Goal: Task Accomplishment & Management: Use online tool/utility

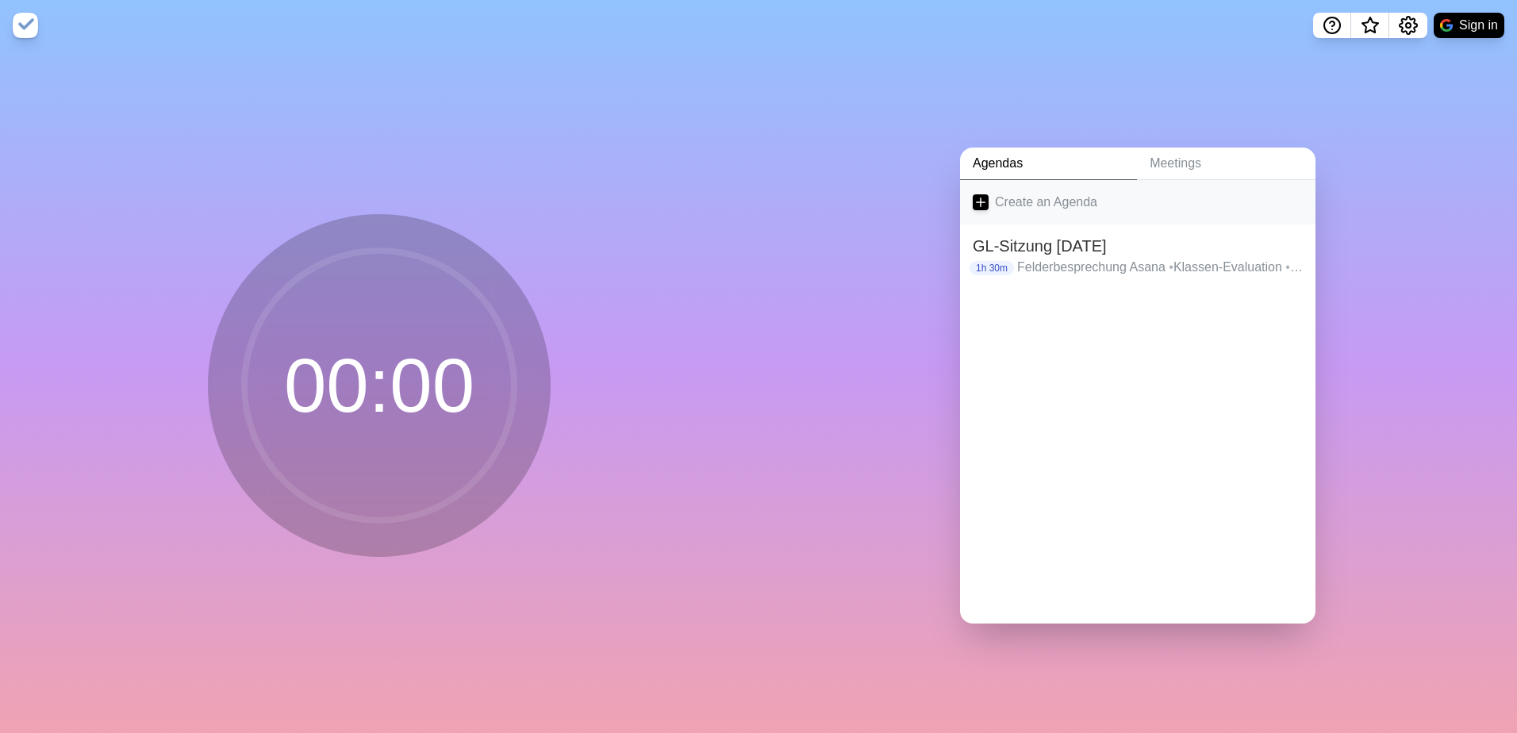
click at [993, 194] on link "Create an Agenda" at bounding box center [1137, 202] width 355 height 44
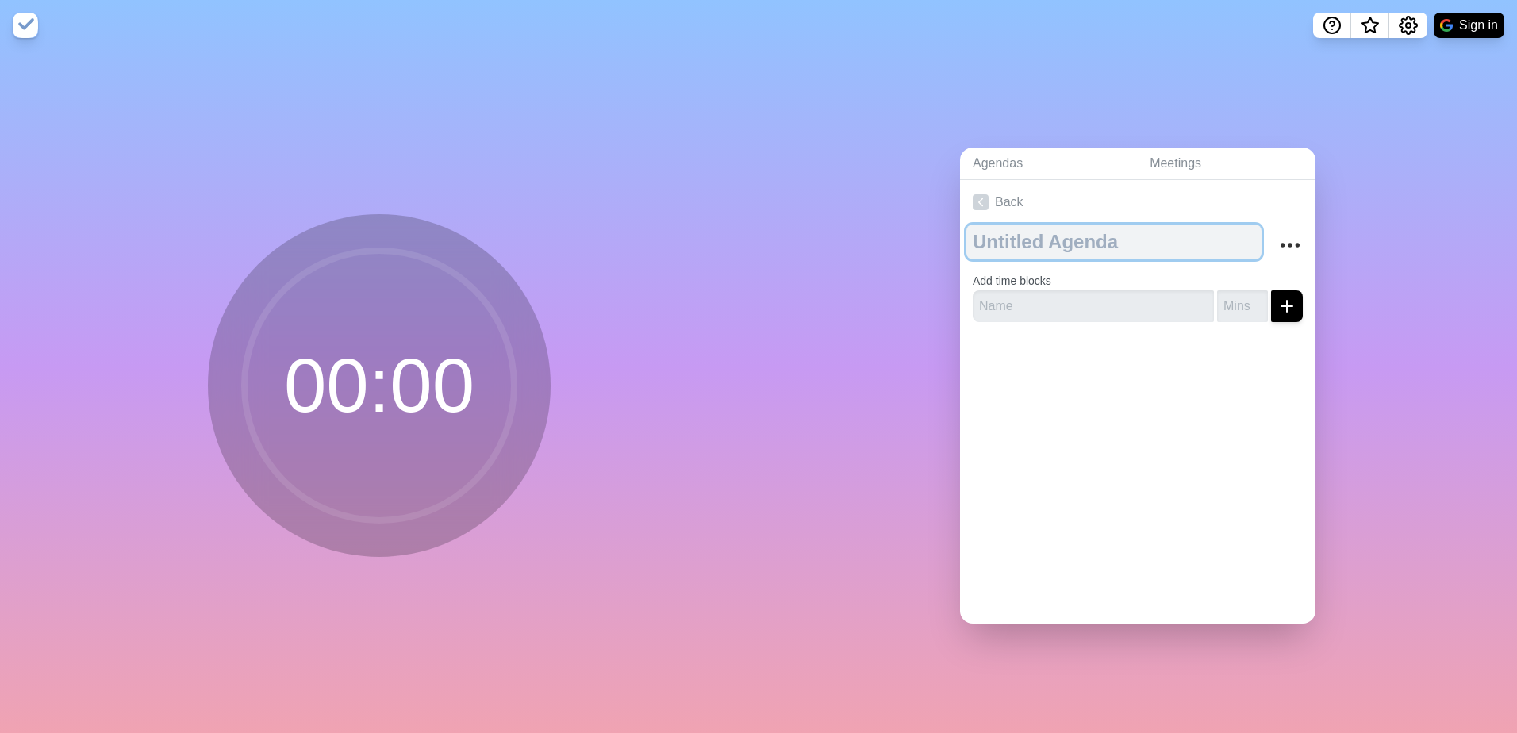
click at [1057, 242] on textarea at bounding box center [1113, 242] width 295 height 35
click at [998, 187] on link "Back" at bounding box center [1137, 202] width 355 height 44
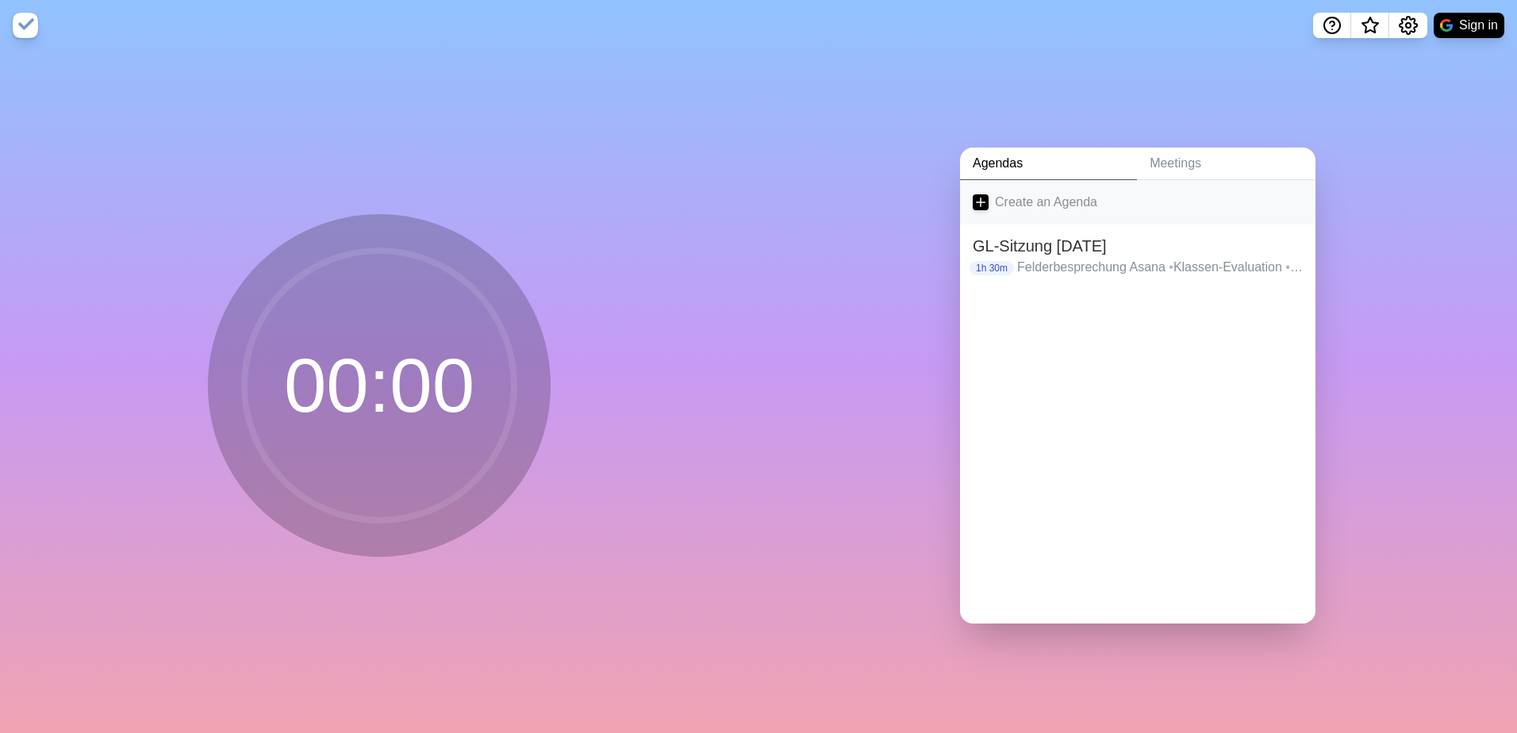
click at [1023, 205] on link "Create an Agenda" at bounding box center [1137, 202] width 355 height 44
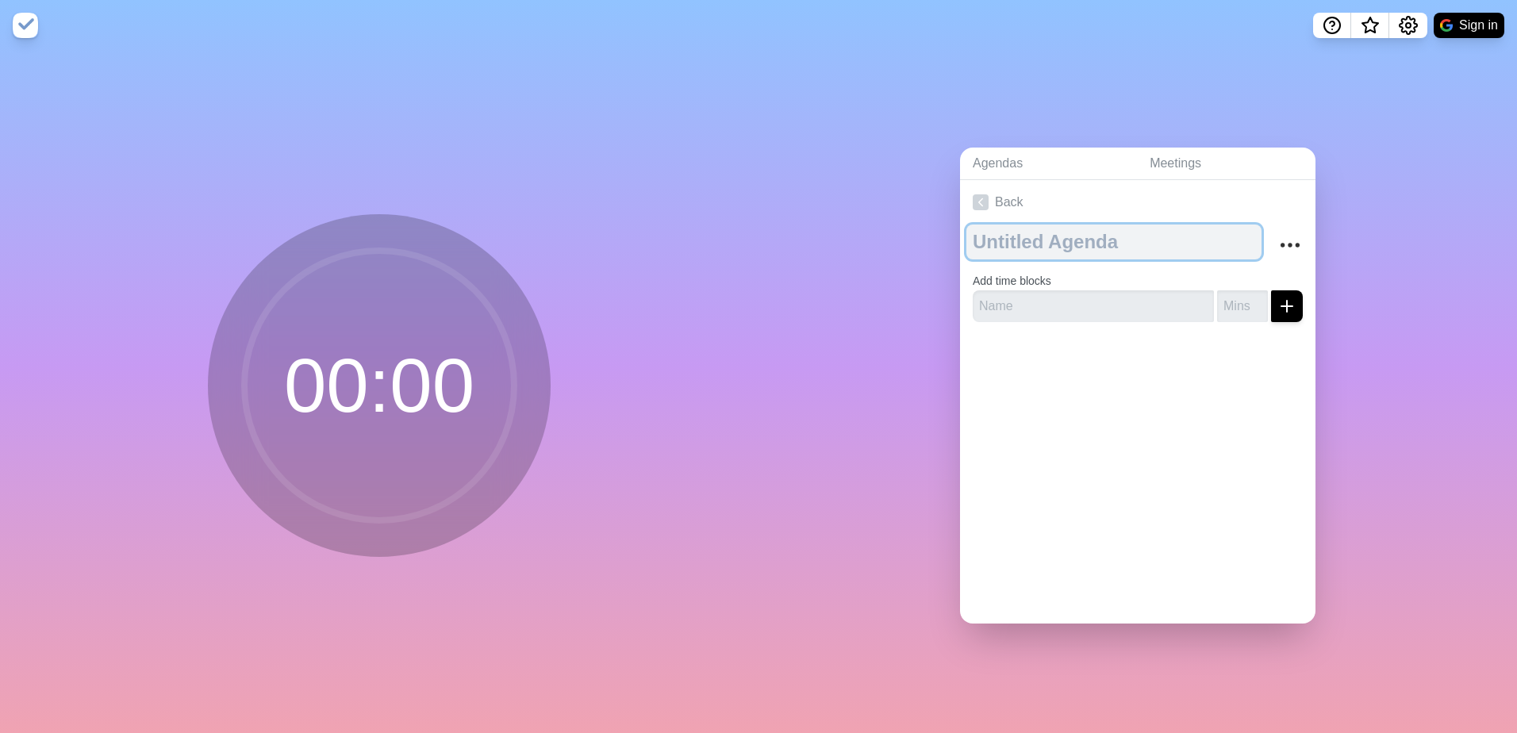
click at [1050, 253] on textarea at bounding box center [1113, 242] width 295 height 35
type textarea "GL-Sitzung [DATE]"
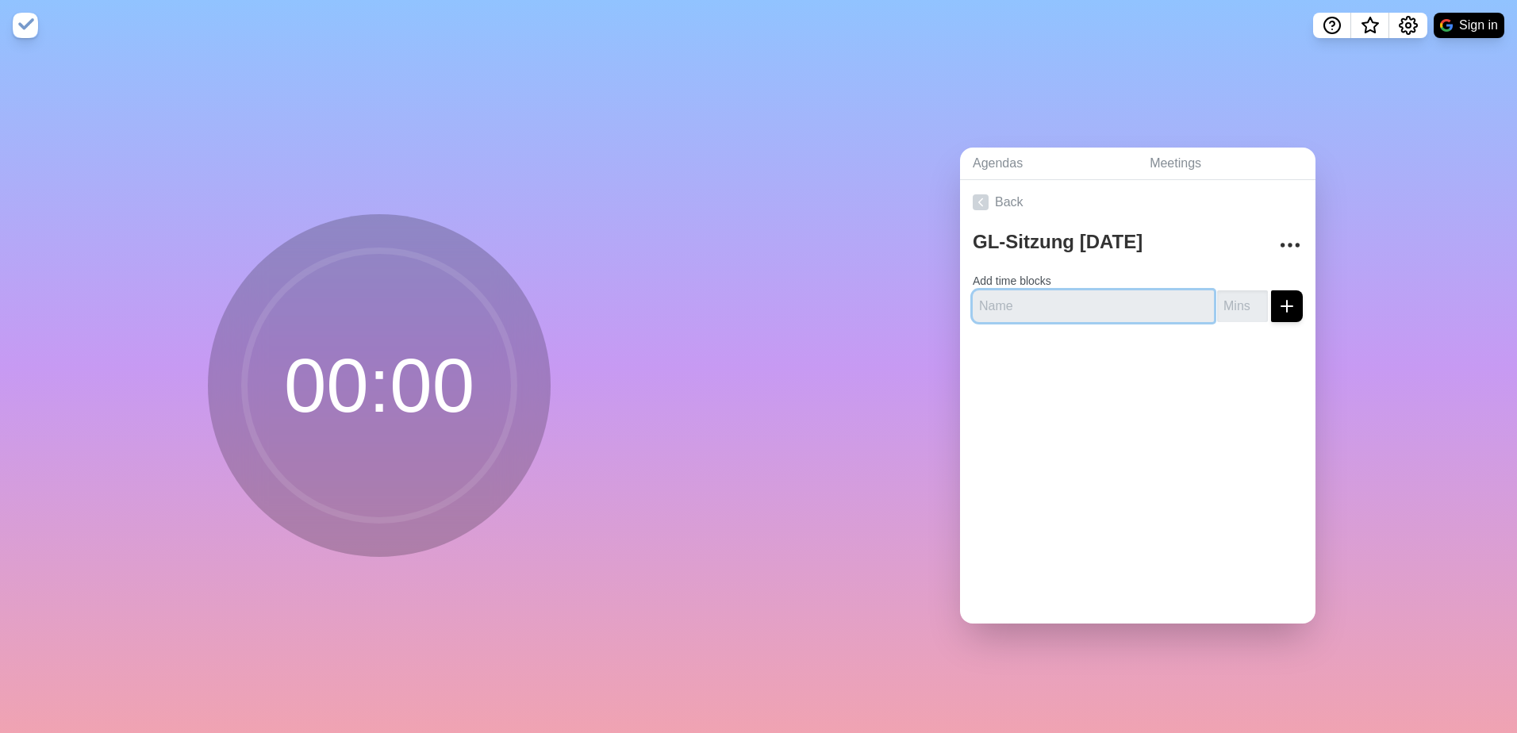
click at [1056, 303] on input "text" at bounding box center [1093, 306] width 241 height 32
type input "Skonto Gesamtrg vs. 3 Monatszahlung"
type input "15"
click at [1277, 297] on icon "submit" at bounding box center [1286, 306] width 19 height 19
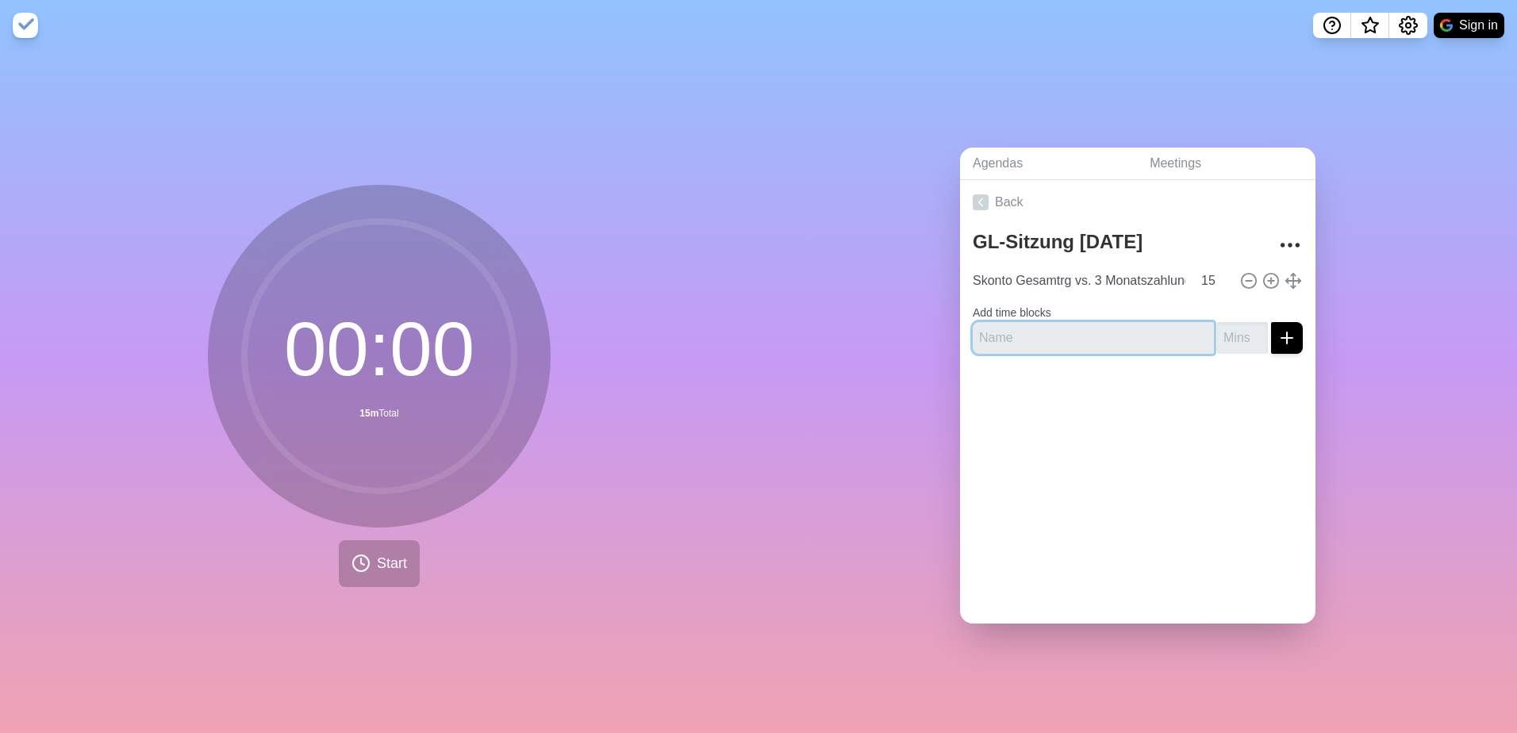
click at [1108, 328] on input "text" at bounding box center [1093, 338] width 241 height 32
click at [1057, 329] on input "text" at bounding box center [1093, 338] width 241 height 32
type input "Weiteres Vorgehen Campus"
type input "15"
click at [1271, 322] on button "submit" at bounding box center [1287, 338] width 32 height 32
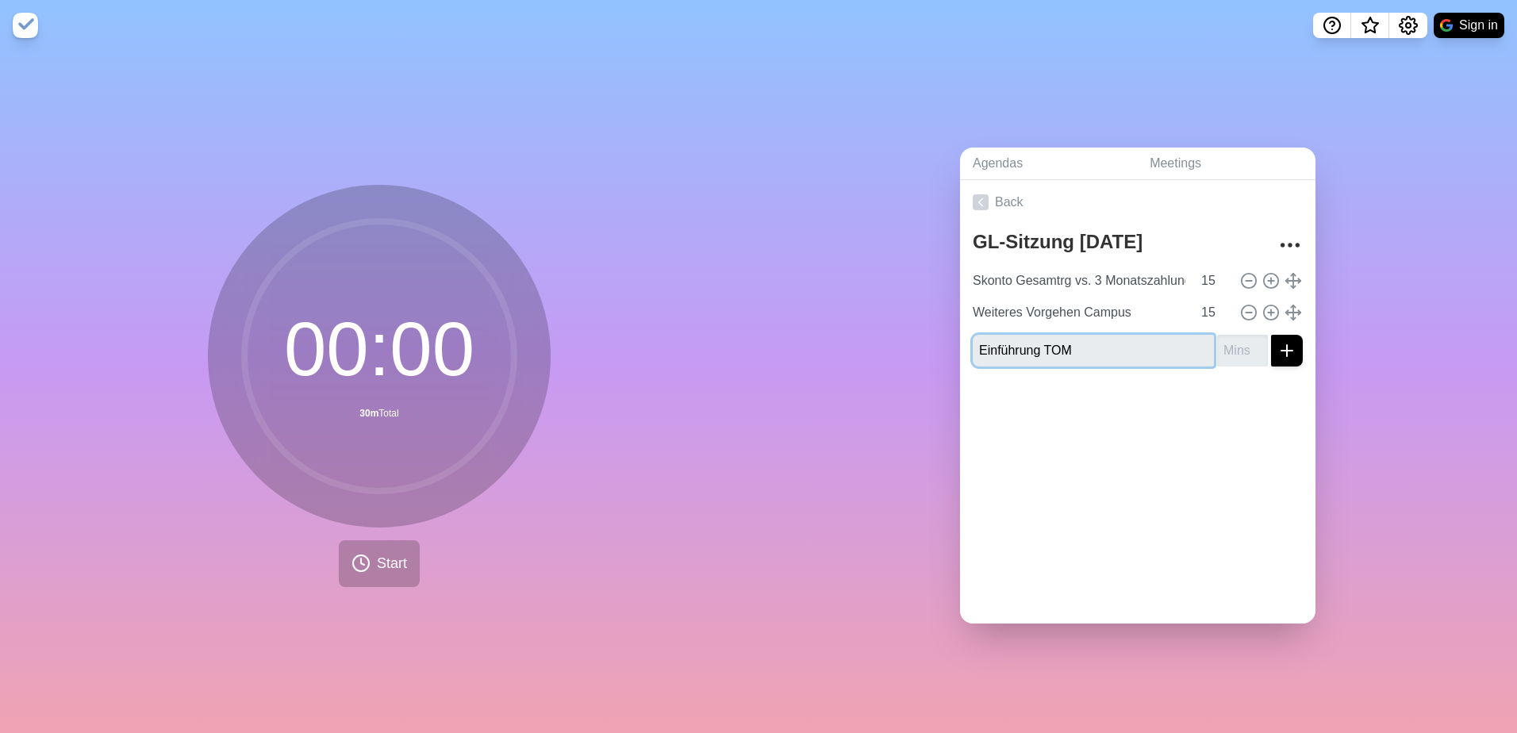
type input "Einführung TOM"
type input "15"
click at [1271, 335] on button "submit" at bounding box center [1287, 351] width 32 height 32
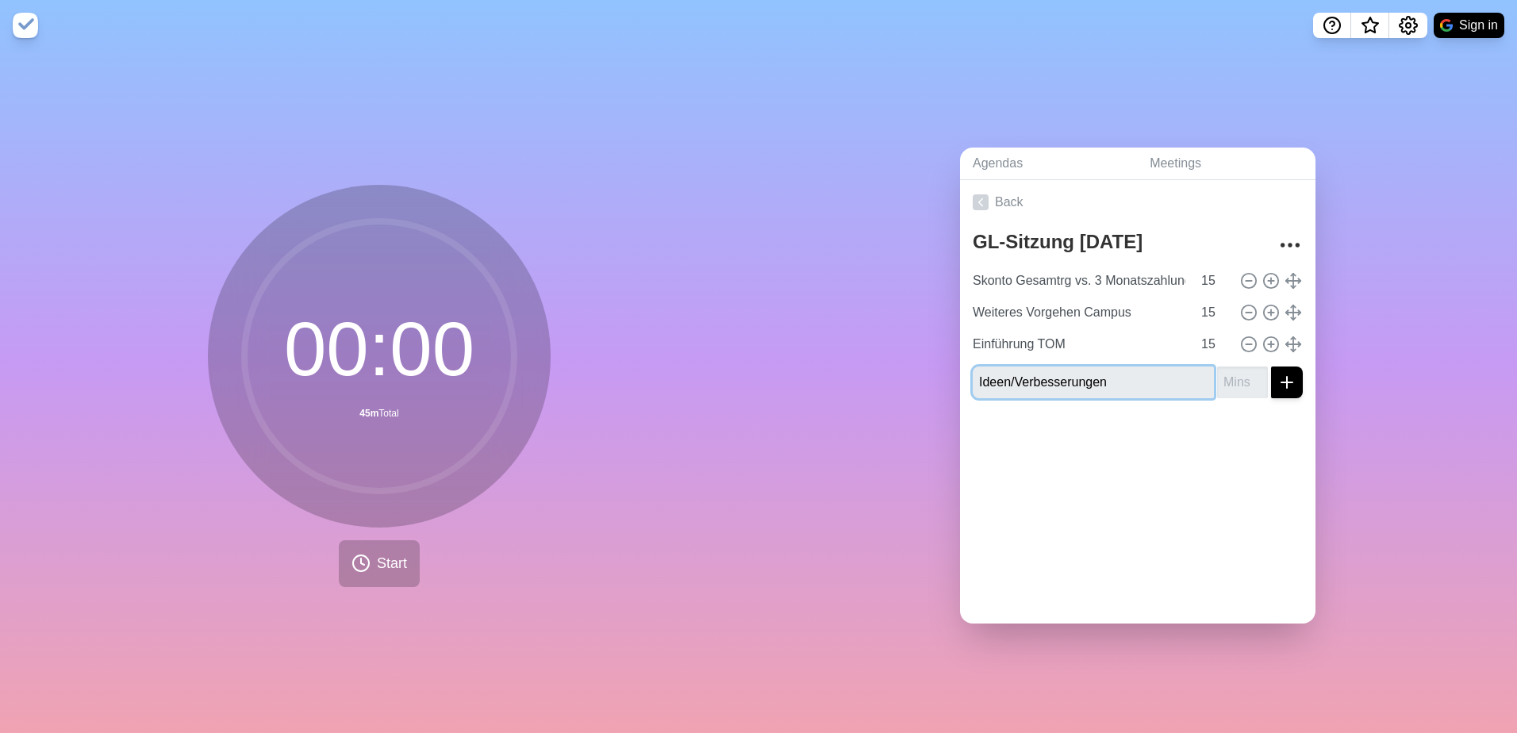
type input "Ideen/Verbesserungen"
type input "15"
click at [1271, 367] on button "submit" at bounding box center [1287, 383] width 32 height 32
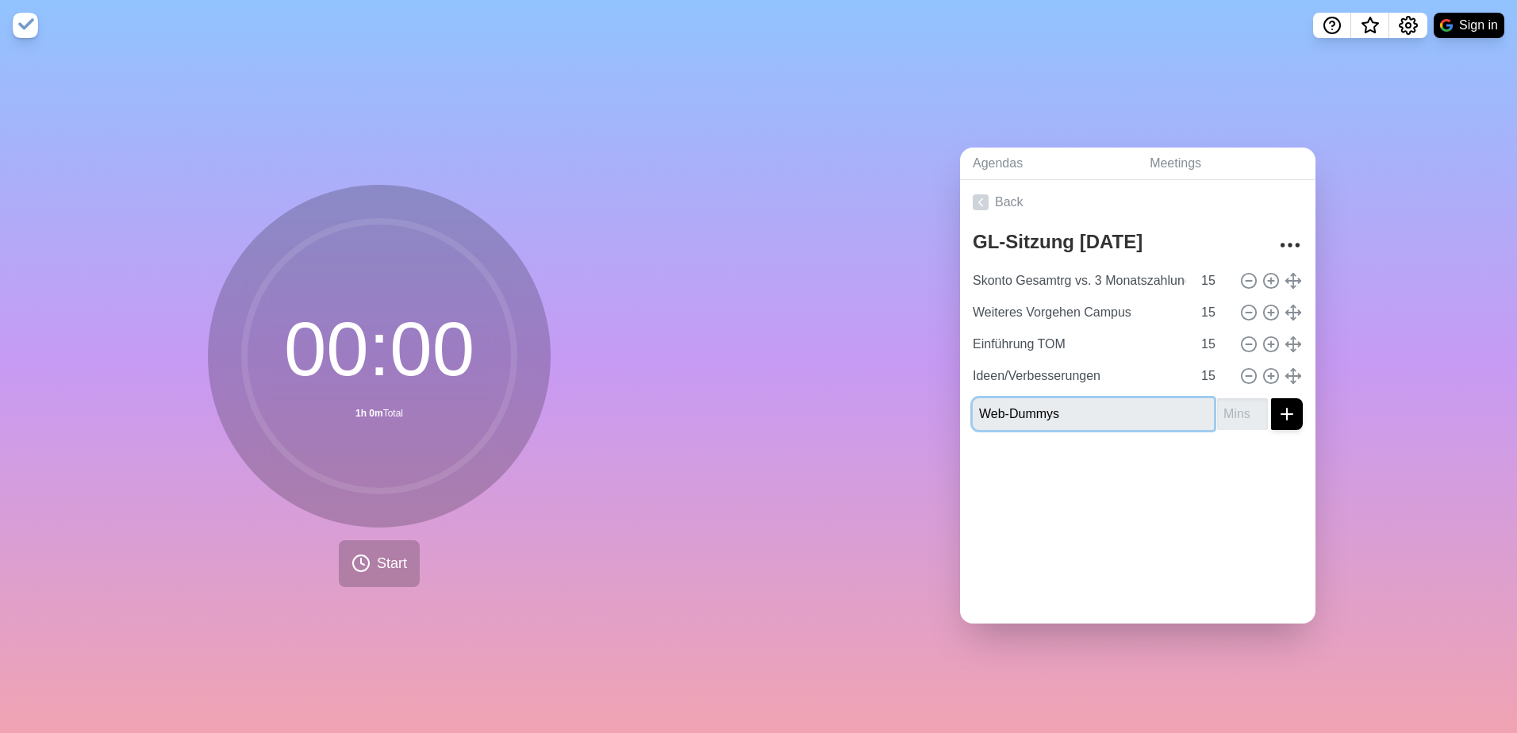
type input "Web-Dummys"
type input "15"
click at [1271, 398] on button "submit" at bounding box center [1287, 414] width 32 height 32
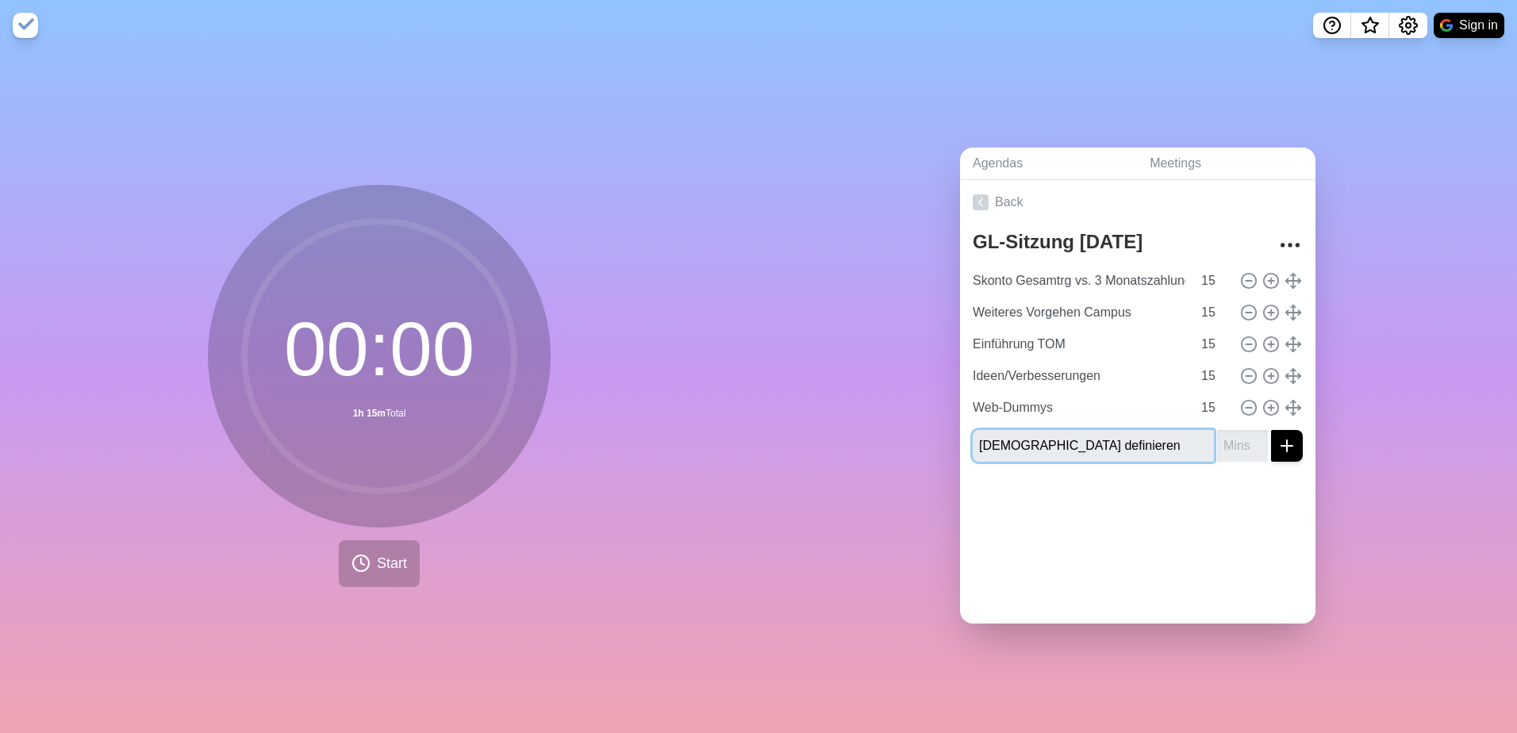
type input "[DEMOGRAPHIC_DATA] definieren"
type input "30"
click at [1271, 430] on button "submit" at bounding box center [1287, 446] width 32 height 32
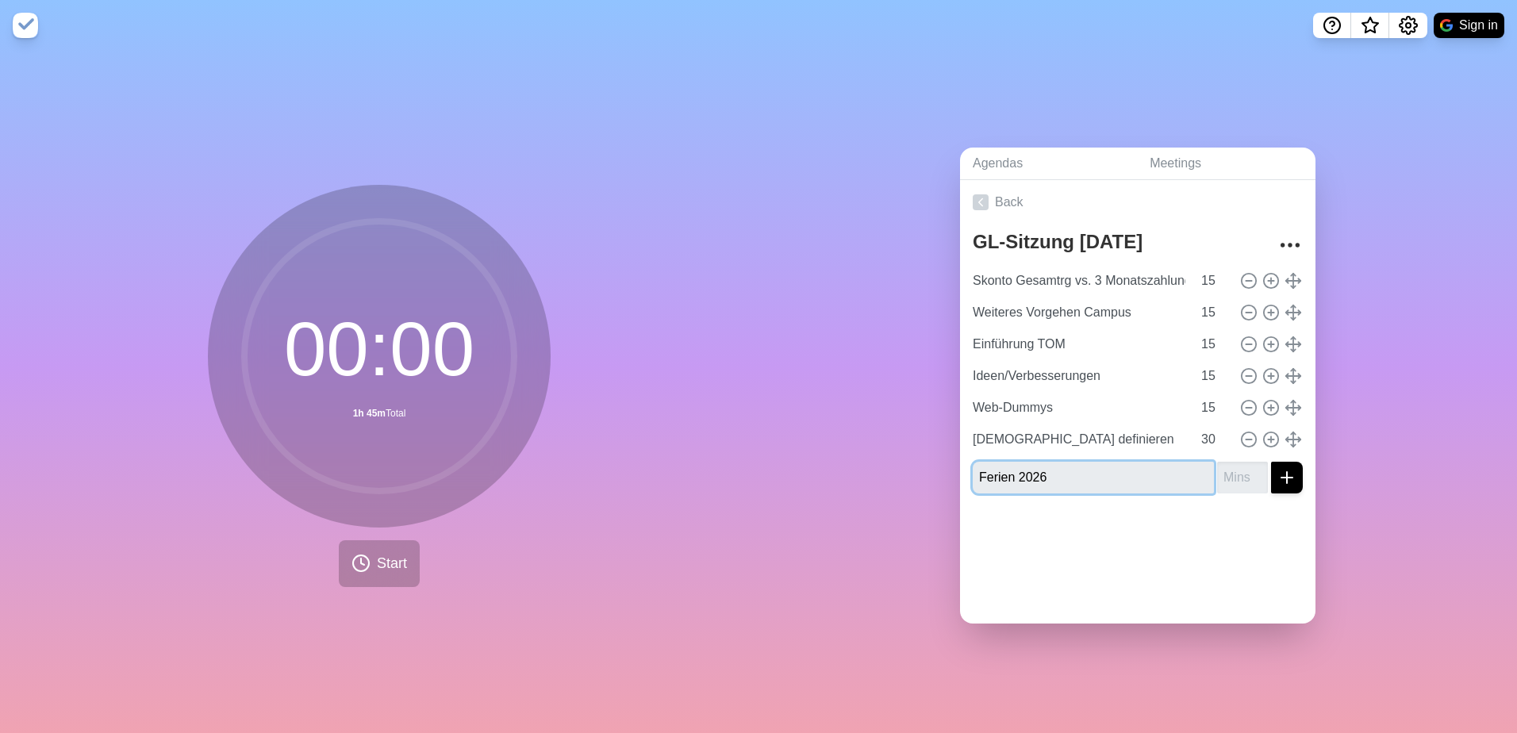
type input "Ferien 2026"
type input "10"
click at [1271, 462] on button "submit" at bounding box center [1287, 478] width 32 height 32
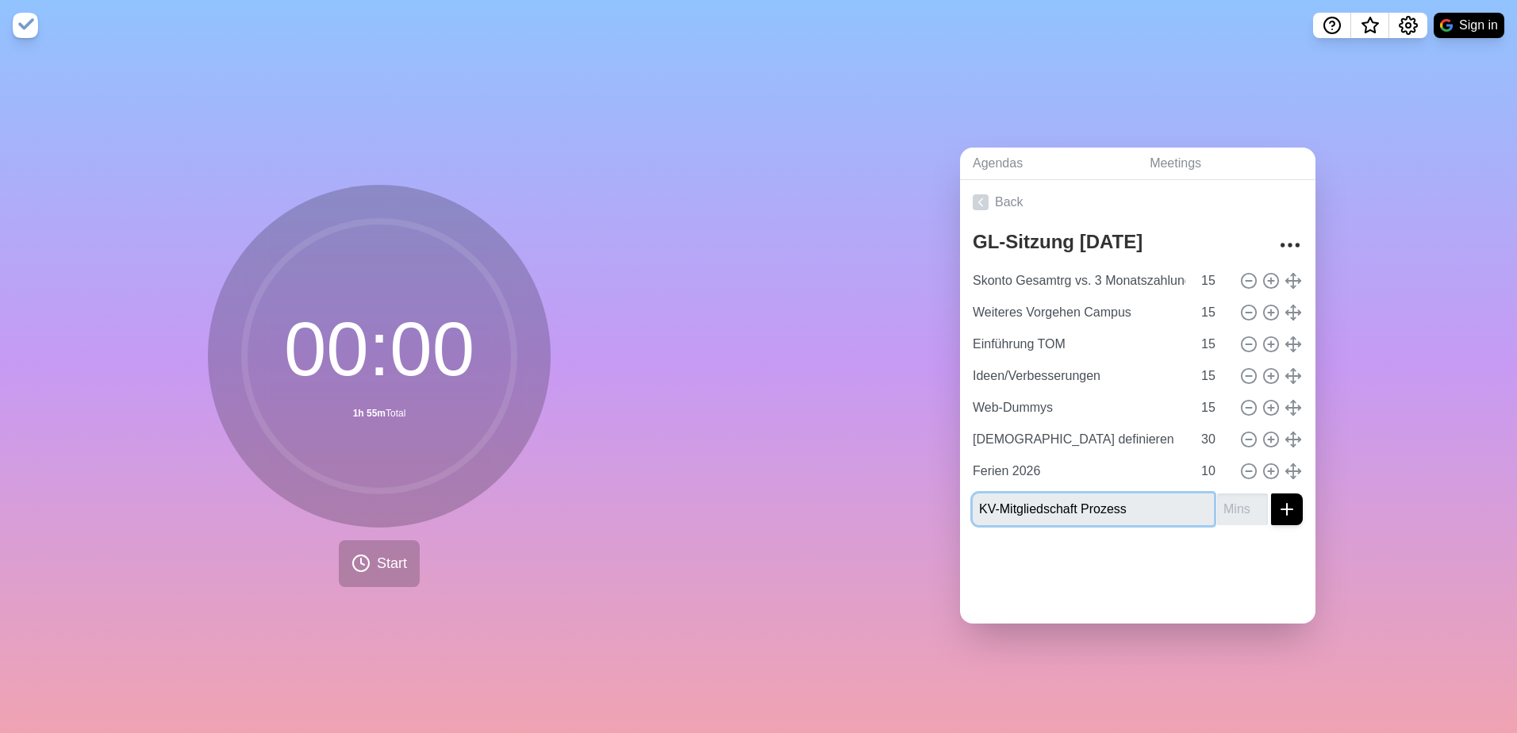
type input "KV-Mitgliedschaft Prozess"
type input "20"
click at [1271, 493] on button "submit" at bounding box center [1287, 509] width 32 height 32
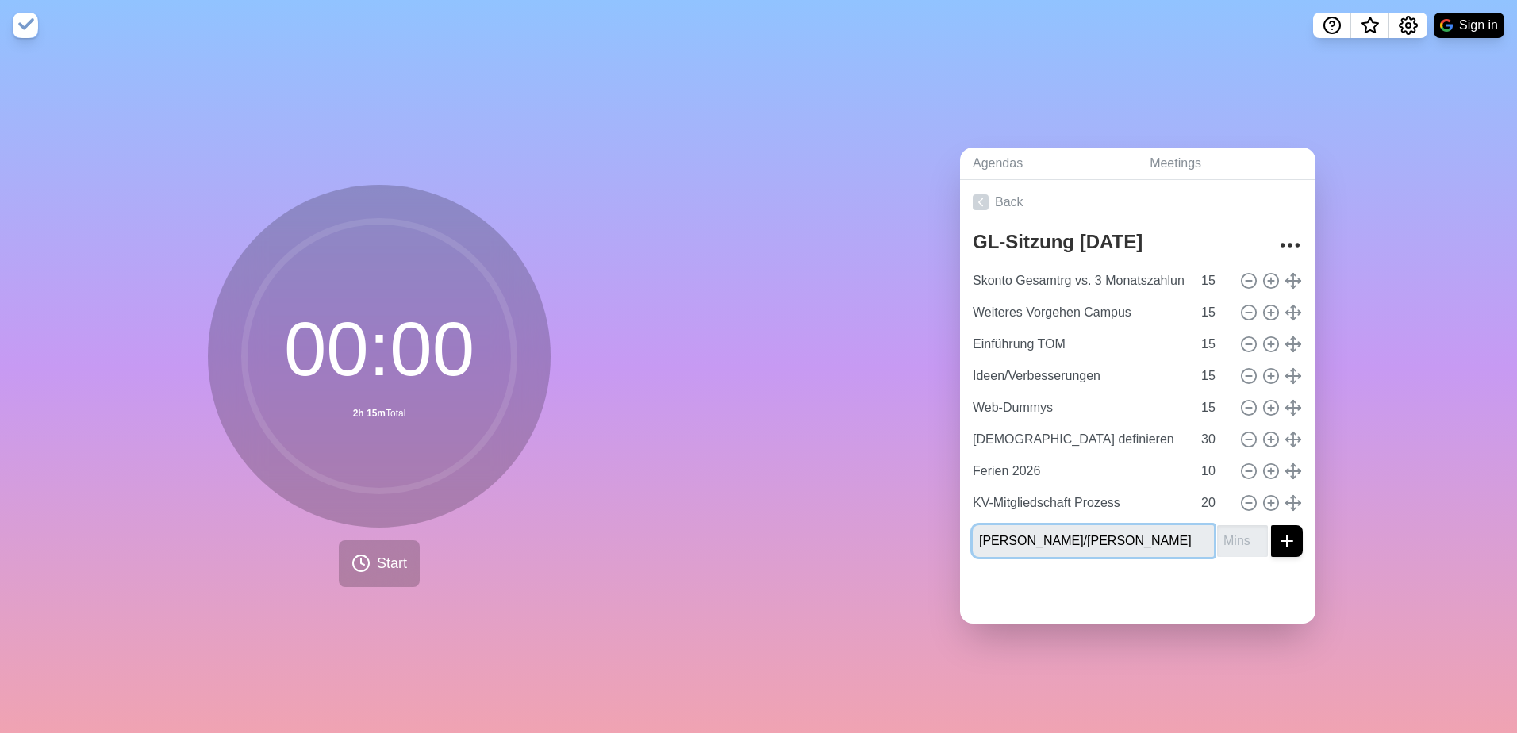
type input "[PERSON_NAME]/[PERSON_NAME]"
type input "5"
click at [1271, 525] on button "submit" at bounding box center [1287, 541] width 32 height 32
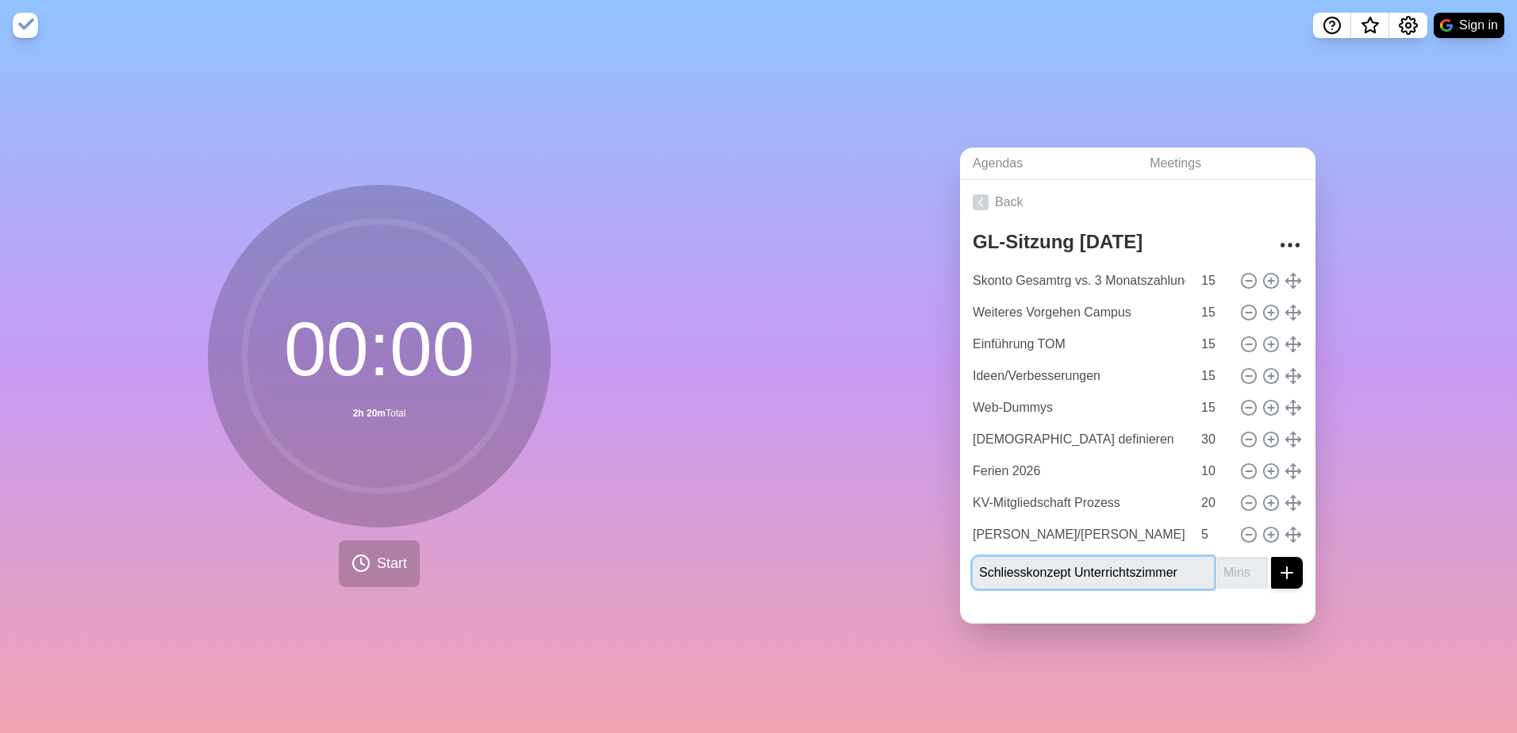
type input "Schliesskonzept Unterrichtszimmer"
type input "10"
click at [1271, 557] on button "submit" at bounding box center [1287, 573] width 32 height 32
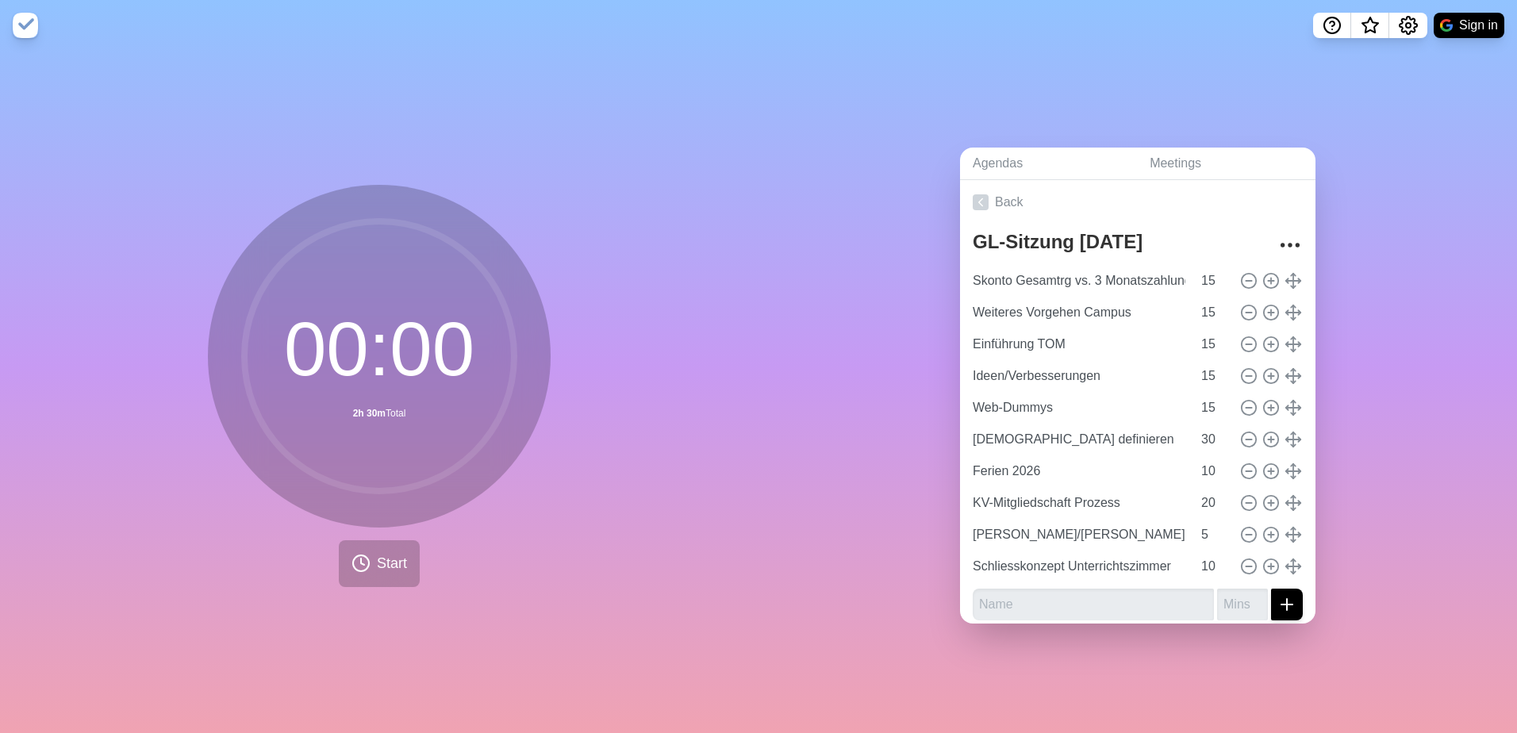
click at [1416, 268] on div "Agendas Meetings Back GL-Sitzung [DATE] Skonto Gesamtrg vs. 3 Monatszahlung 15 …" at bounding box center [1137, 392] width 758 height 682
click at [1027, 205] on link "Back" at bounding box center [1137, 202] width 355 height 44
